Goal: Transaction & Acquisition: Purchase product/service

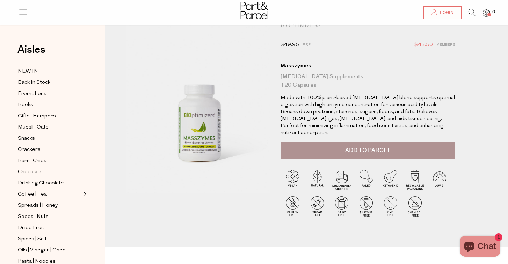
scroll to position [23, 0]
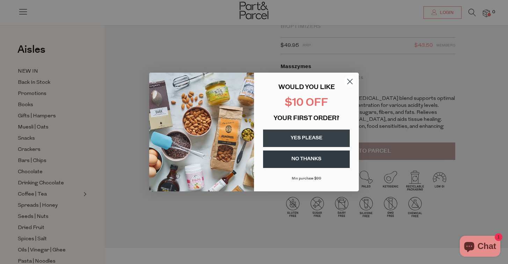
click at [351, 80] on icon "Close dialog" at bounding box center [349, 81] width 5 height 5
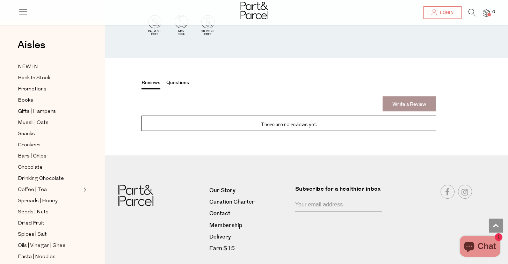
scroll to position [819, 0]
click at [226, 233] on link "Delivery" at bounding box center [249, 237] width 80 height 9
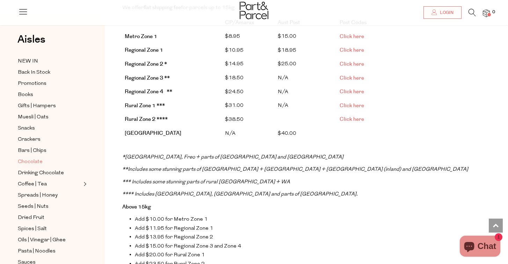
click at [38, 163] on span "Chocolate" at bounding box center [30, 162] width 25 height 8
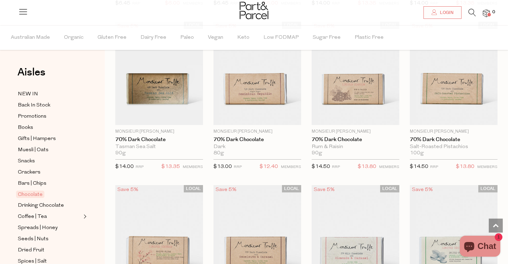
scroll to position [1214, 0]
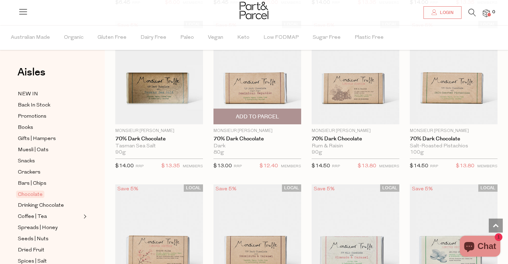
click at [275, 78] on img at bounding box center [257, 72] width 88 height 103
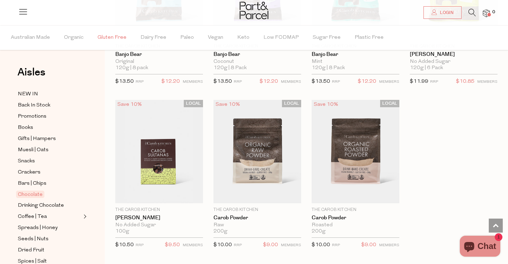
scroll to position [2287, 0]
